Goal: Transaction & Acquisition: Purchase product/service

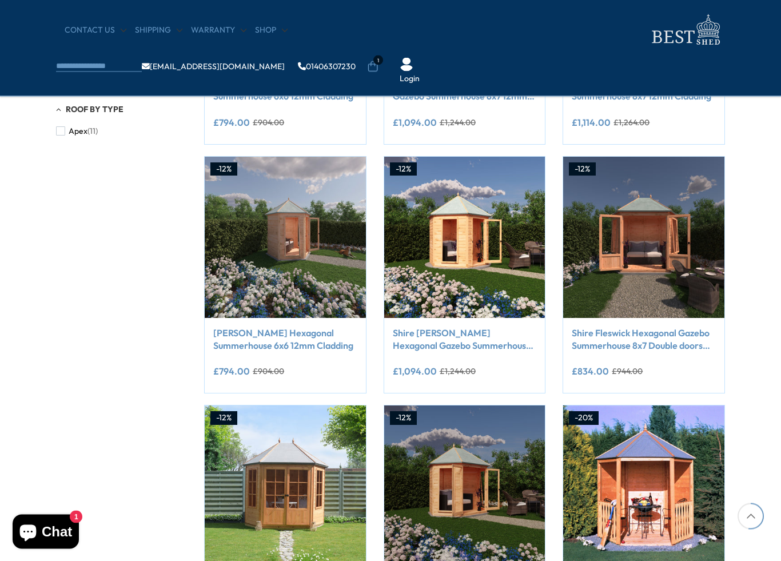
scroll to position [628, 0]
click at [605, 285] on button "Add to Cart" at bounding box center [644, 295] width 138 height 22
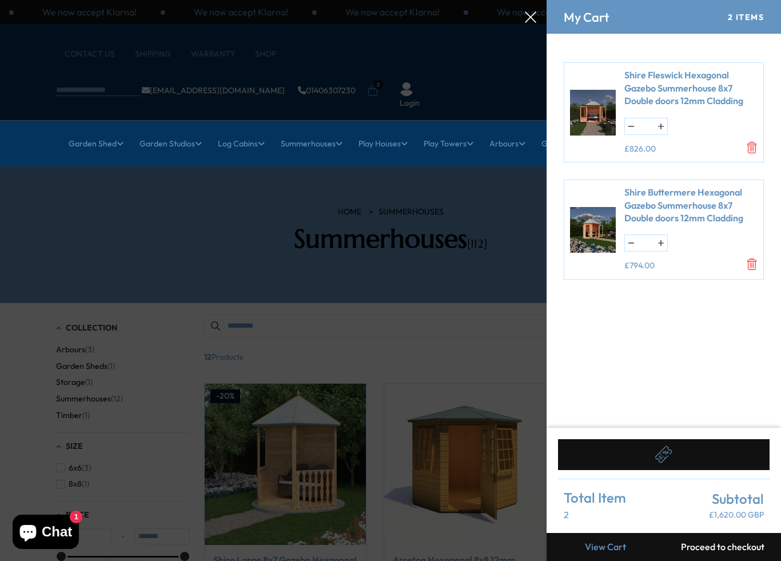
click at [300, 0] on div at bounding box center [390, 0] width 781 height 0
click at [119, 0] on div at bounding box center [390, 0] width 781 height 0
click at [526, 14] on icon at bounding box center [530, 16] width 11 height 11
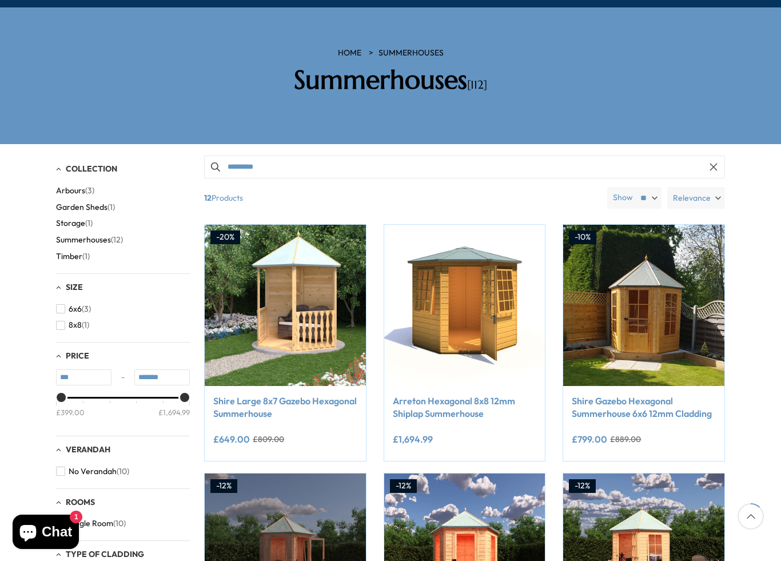
scroll to position [169, 0]
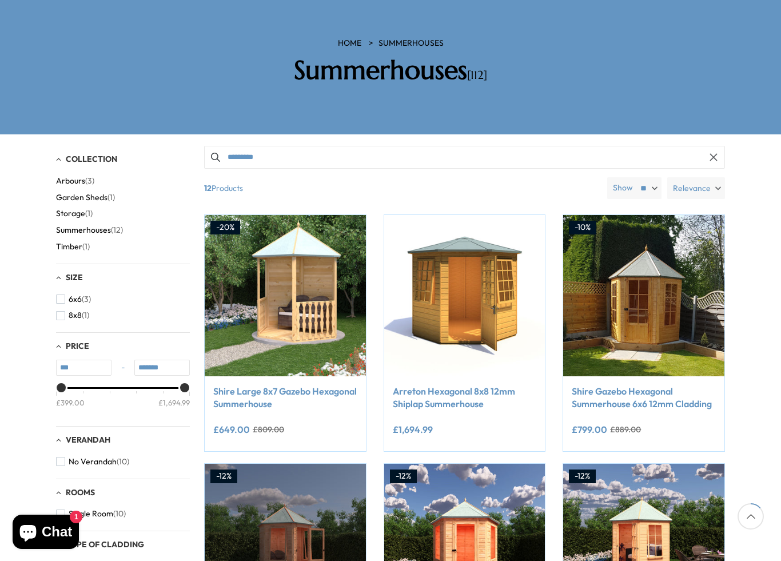
click at [277, 385] on link "Shire Large 8x7 Gazebo Hexagonal Summerhouse" at bounding box center [285, 398] width 144 height 26
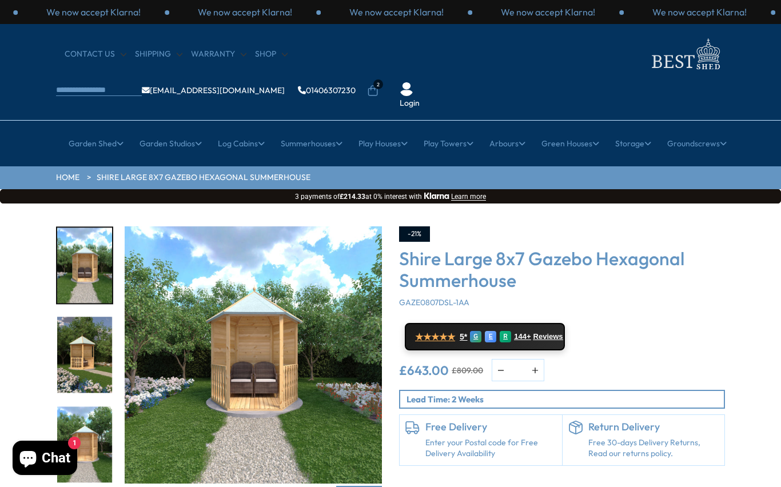
click at [285, 204] on link "Small Summerhouses" at bounding box center [313, 214] width 79 height 20
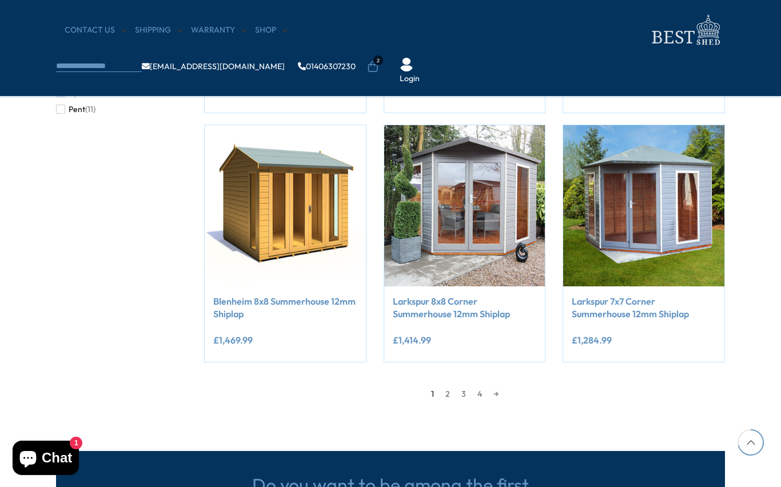
scroll to position [908, 0]
